Goal: Task Accomplishment & Management: Manage account settings

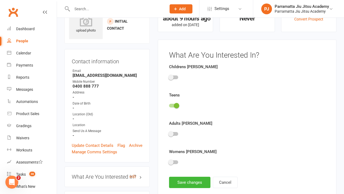
scroll to position [37, 0]
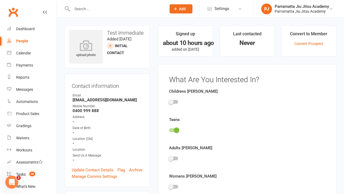
scroll to position [37, 0]
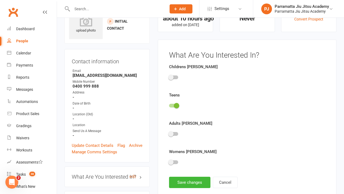
scroll to position [37, 0]
